Goal: Register for event/course

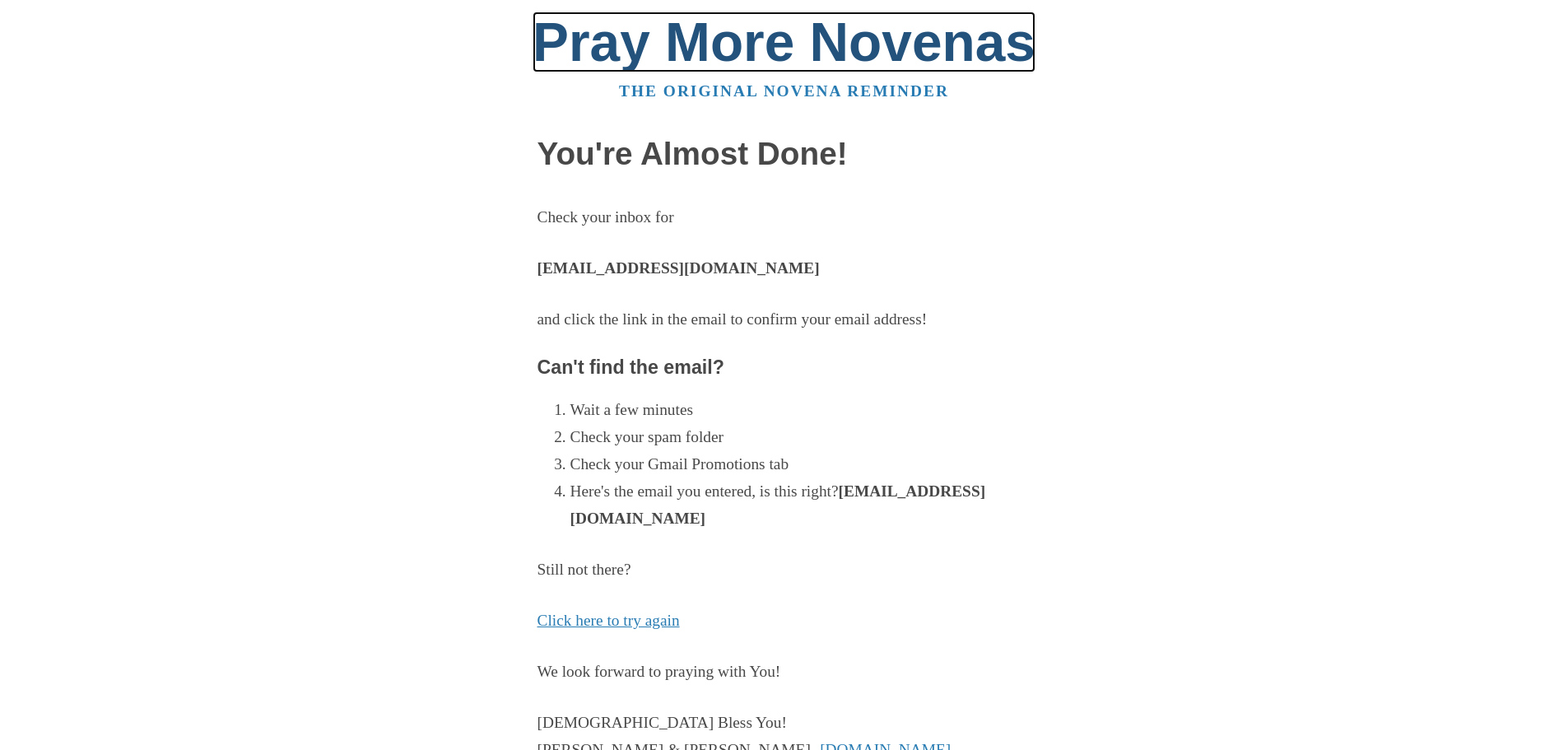
click at [705, 42] on link "Pray More Novenas" at bounding box center [784, 41] width 503 height 61
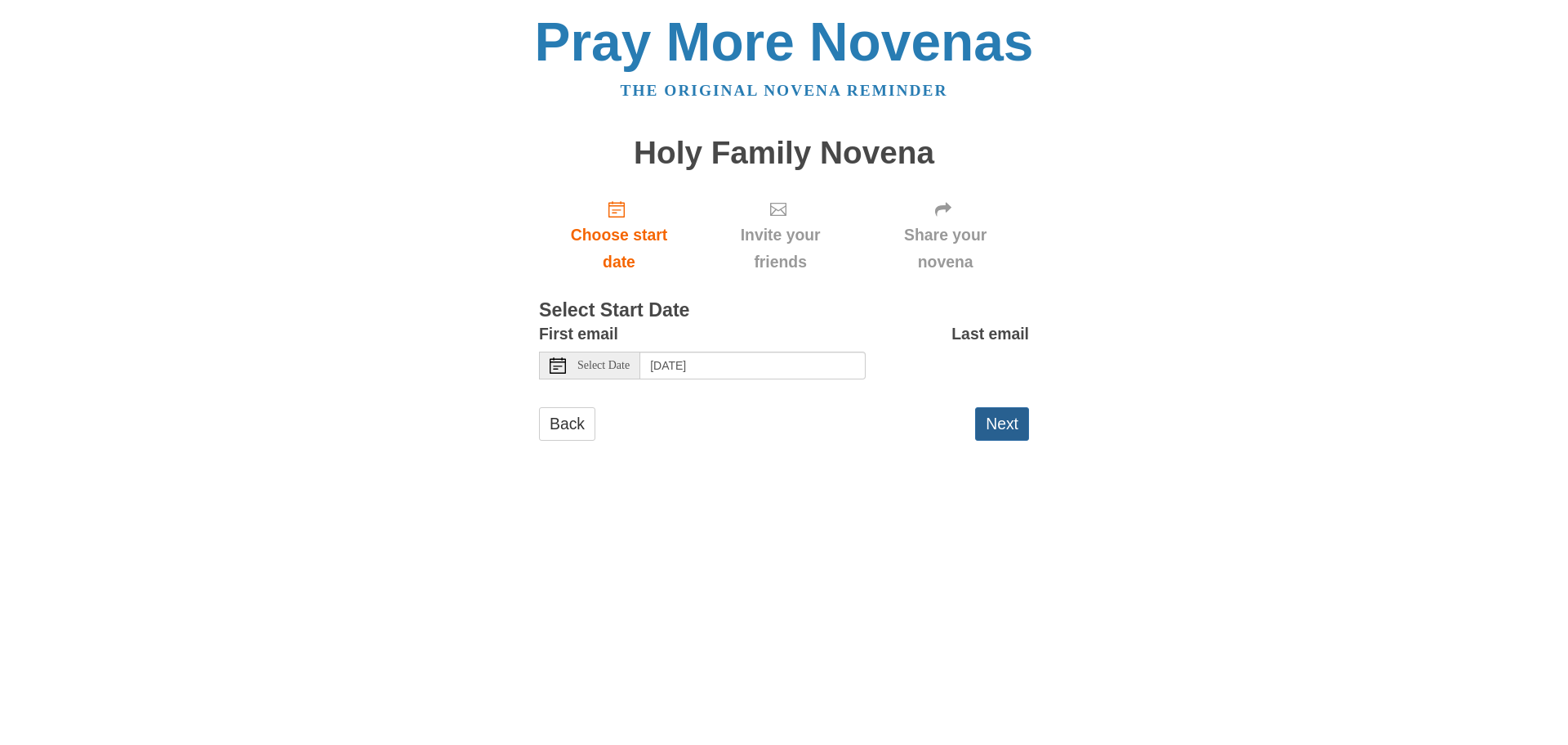
click at [1024, 422] on button "Next" at bounding box center [1002, 423] width 54 height 33
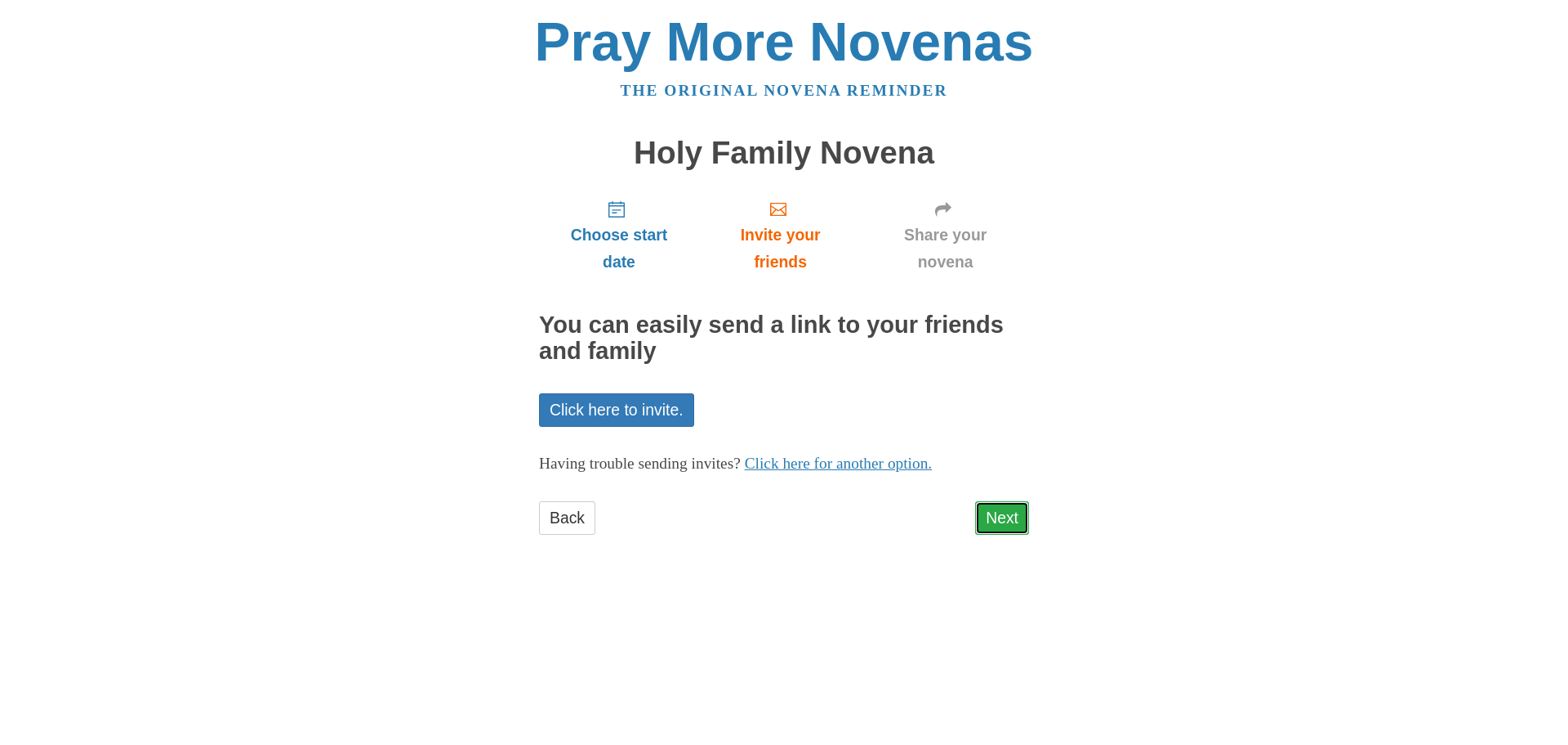
click at [992, 527] on link "Next" at bounding box center [1002, 518] width 54 height 33
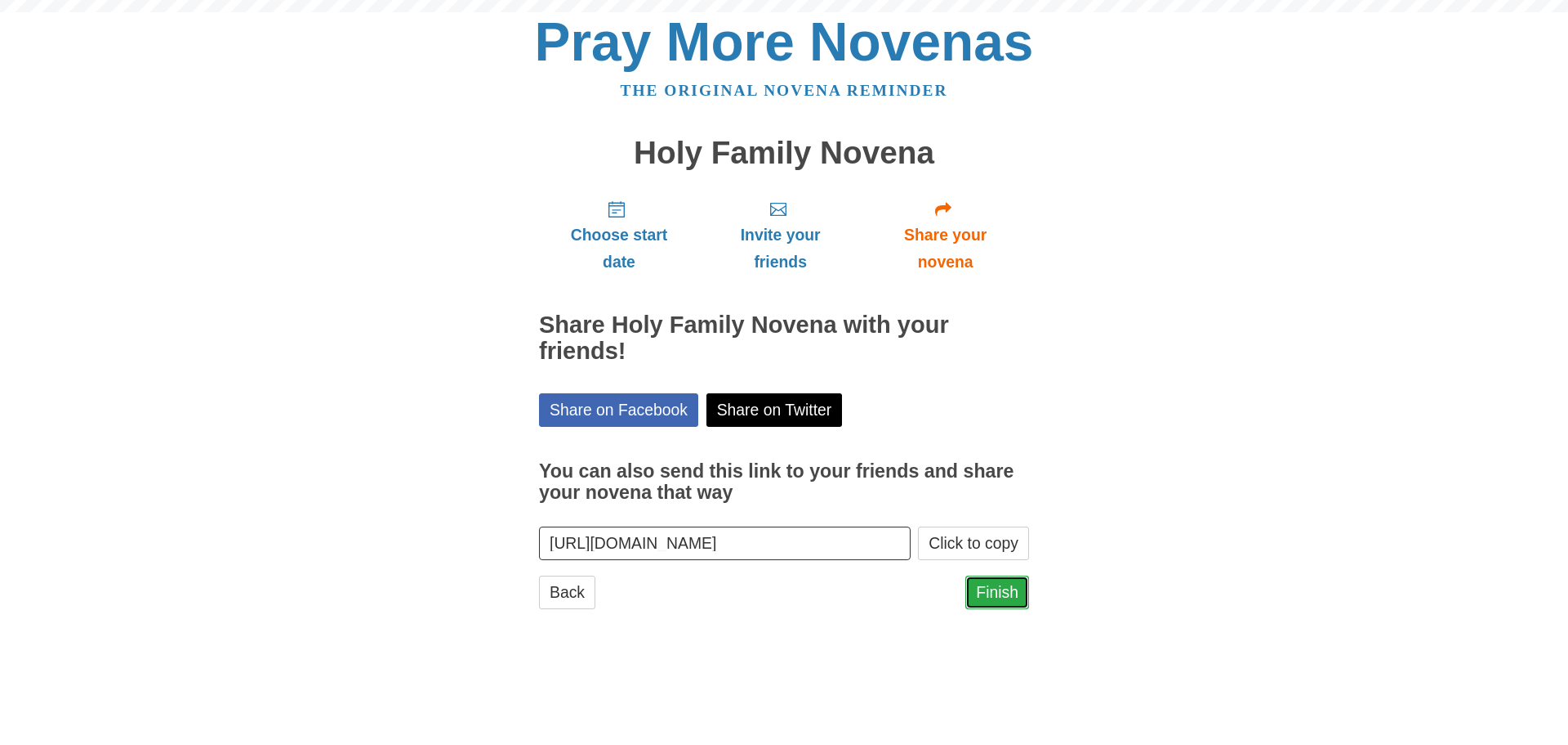
click at [999, 600] on link "Finish" at bounding box center [997, 592] width 64 height 33
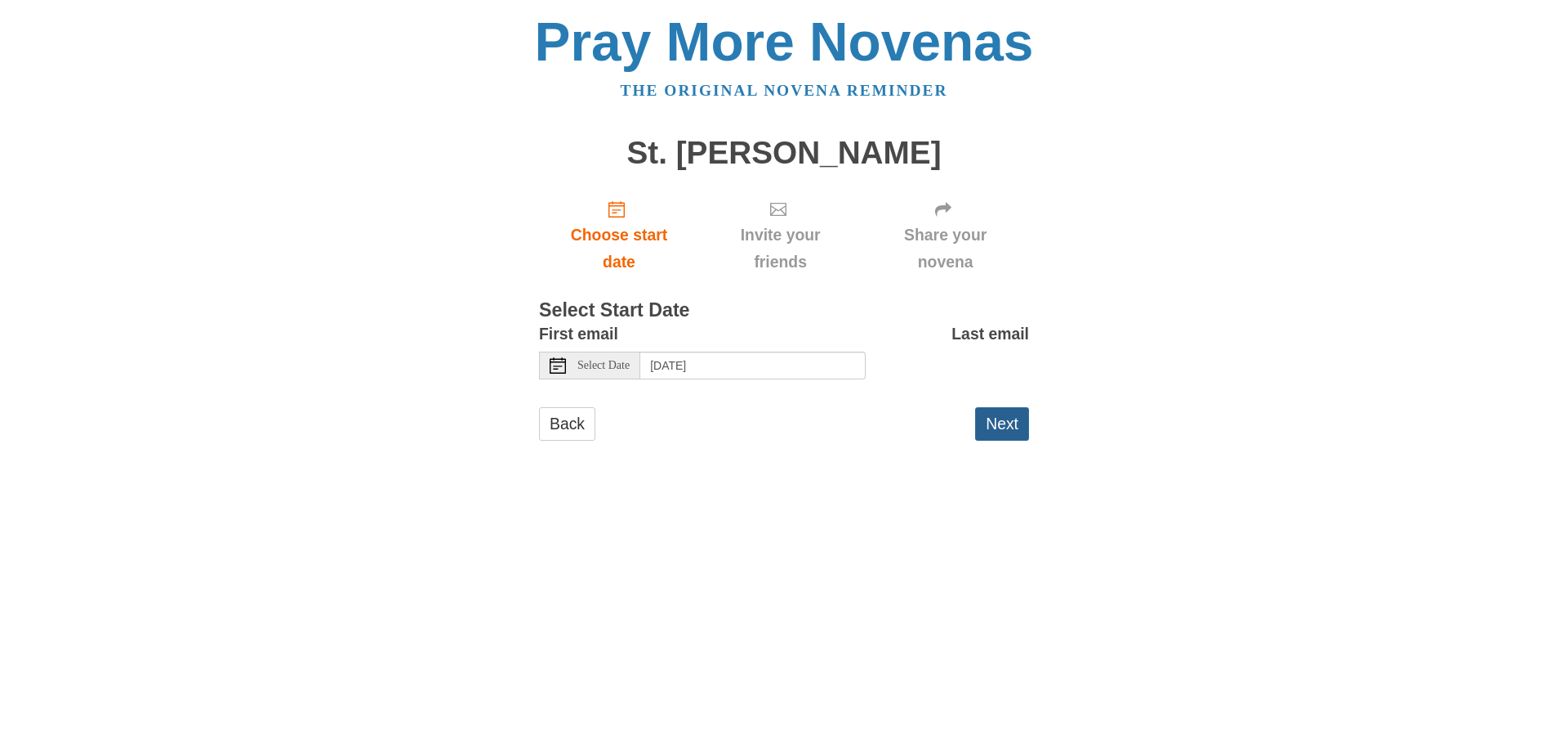
click at [1009, 429] on button "Next" at bounding box center [1002, 423] width 54 height 33
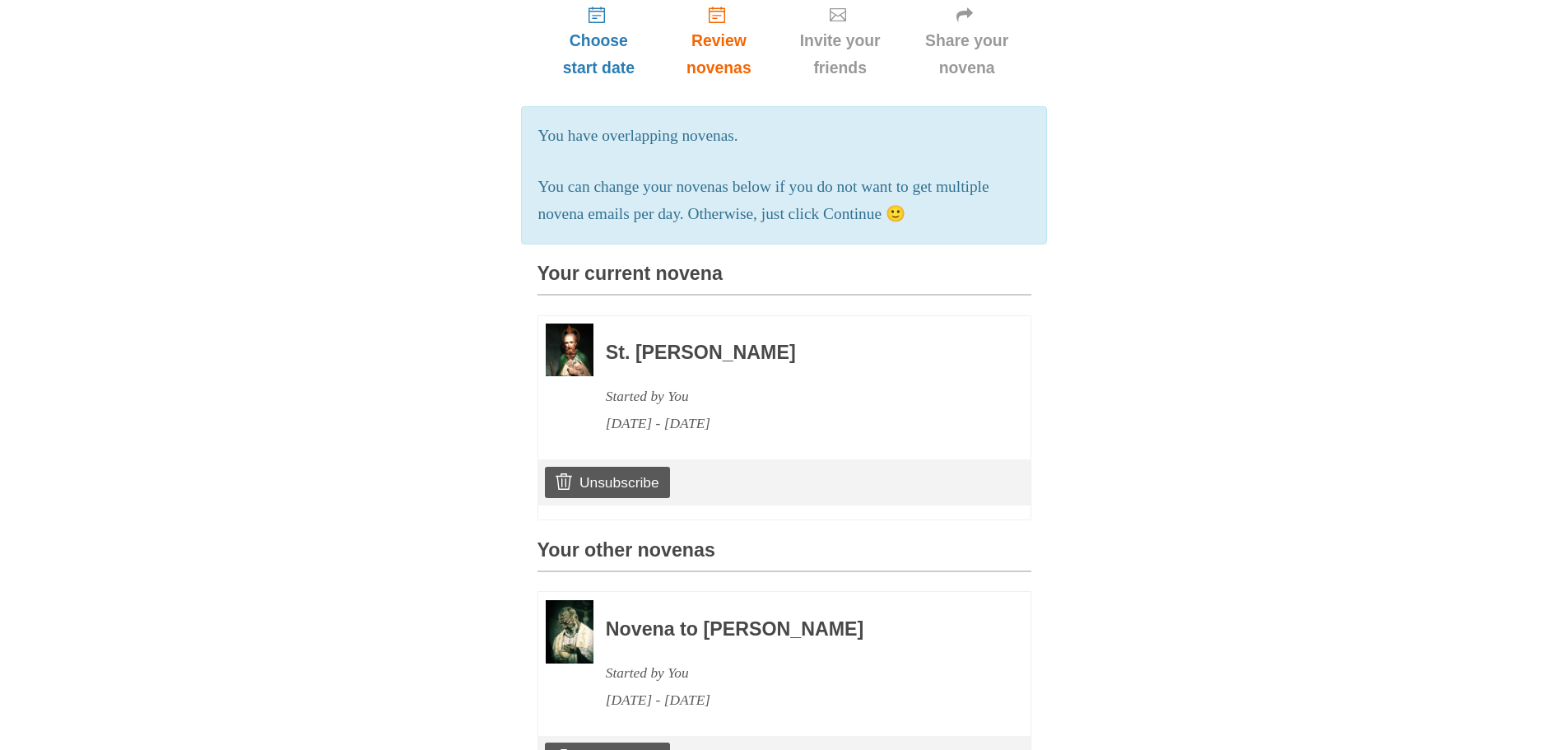
scroll to position [164, 0]
